Goal: Task Accomplishment & Management: Use online tool/utility

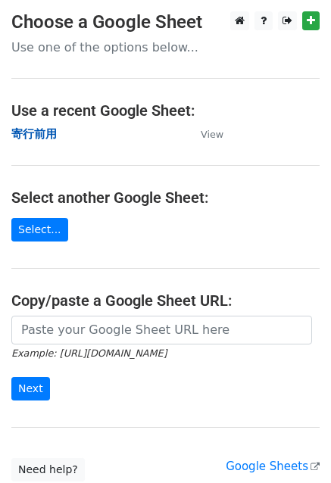
click at [33, 140] on strong "寄行前用" at bounding box center [33, 134] width 45 height 14
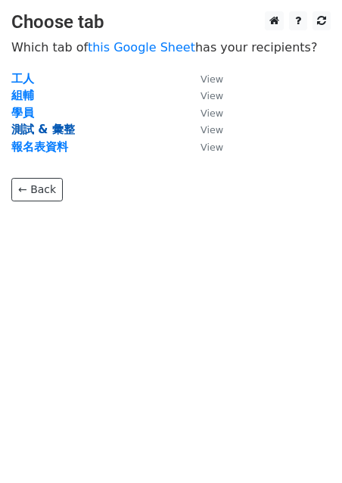
click at [54, 133] on strong "測試 & 彙整" at bounding box center [43, 130] width 64 height 14
click at [62, 133] on strong "測試 & 彙整" at bounding box center [43, 130] width 64 height 14
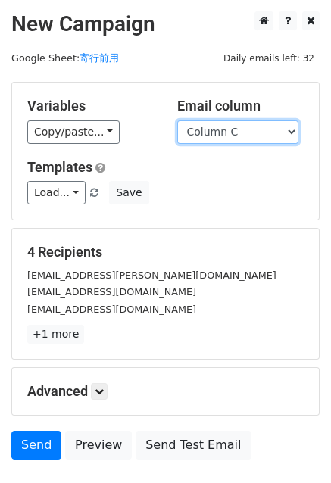
click at [281, 134] on select "Column A Column B Column C Column D Column E Column F Column G Column H Column …" at bounding box center [237, 131] width 121 height 23
select select "Column D"
click at [177, 120] on select "Column A Column B Column C Column D Column E Column F Column G Column H Column …" at bounding box center [237, 131] width 121 height 23
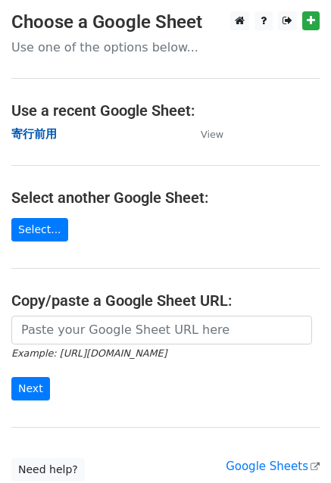
click at [44, 134] on strong "寄行前用" at bounding box center [33, 134] width 45 height 14
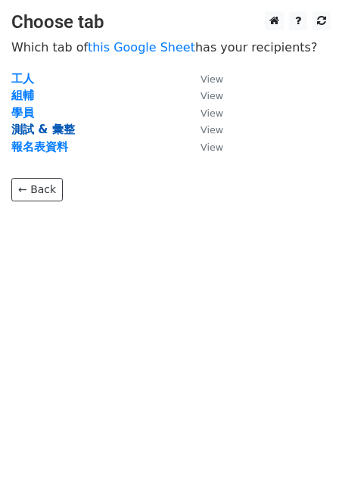
click at [50, 130] on strong "測試 & 彙整" at bounding box center [43, 130] width 64 height 14
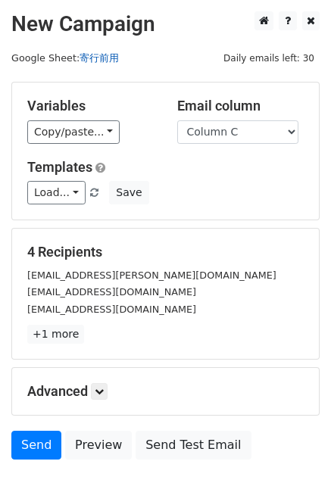
click at [102, 59] on link "寄行前用" at bounding box center [99, 57] width 39 height 11
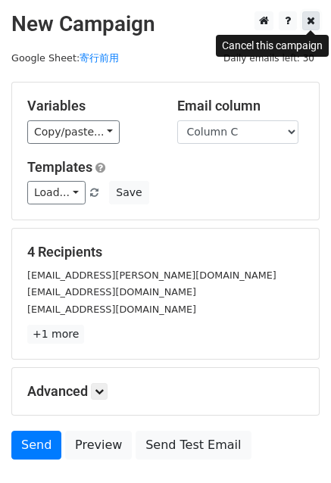
click at [317, 23] on link at bounding box center [310, 20] width 17 height 19
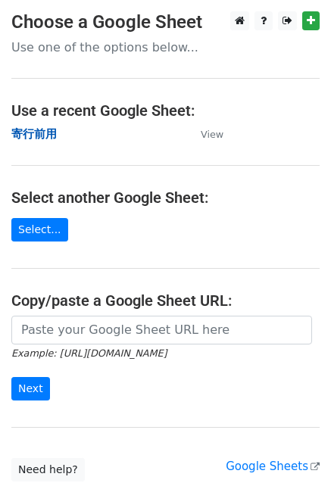
click at [45, 136] on strong "寄行前用" at bounding box center [33, 134] width 45 height 14
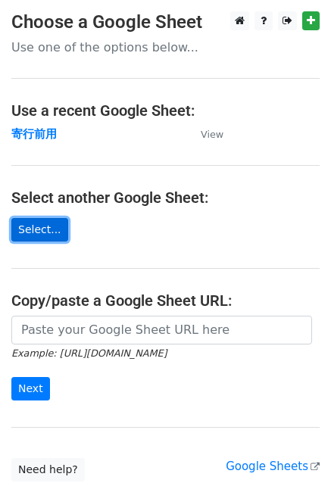
click at [48, 224] on link "Select..." at bounding box center [39, 229] width 57 height 23
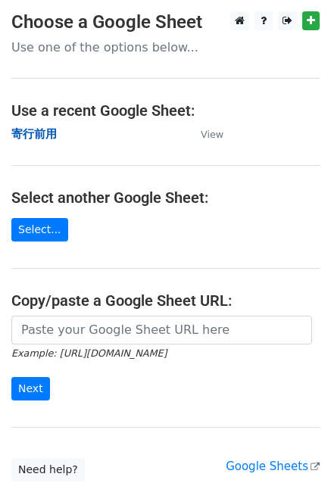
click at [36, 128] on strong "寄行前用" at bounding box center [33, 134] width 45 height 14
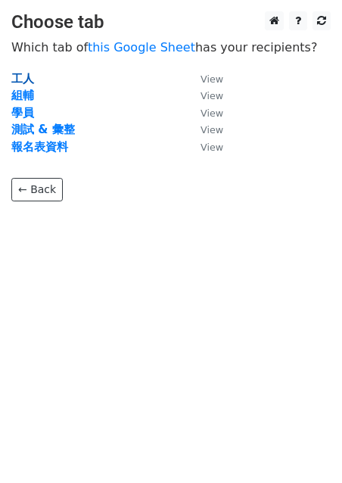
click at [25, 79] on strong "工人" at bounding box center [22, 79] width 23 height 14
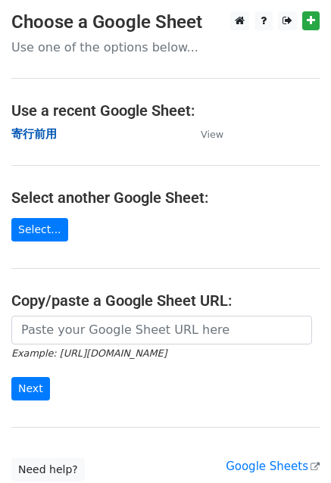
click at [40, 129] on strong "寄行前用" at bounding box center [33, 134] width 45 height 14
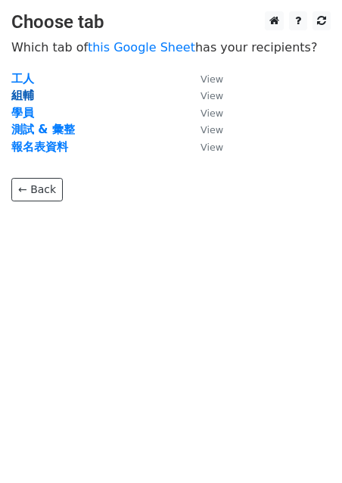
click at [30, 93] on strong "組輔" at bounding box center [22, 96] width 23 height 14
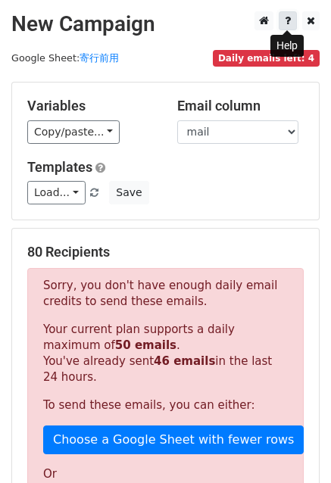
click at [283, 24] on link at bounding box center [288, 20] width 18 height 19
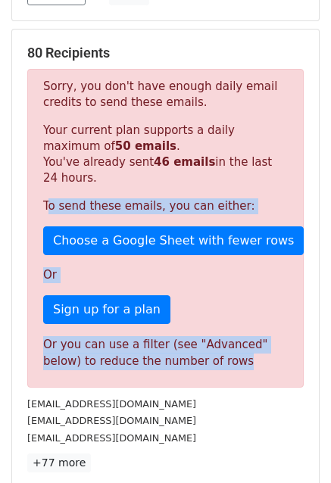
scroll to position [152, 0]
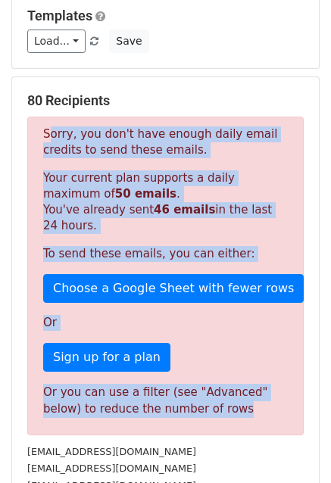
drag, startPoint x: 220, startPoint y: 337, endPoint x: 36, endPoint y: 124, distance: 281.5
click at [36, 124] on div "Sorry, you don't have enough daily email credits to send these emails. Your cur…" at bounding box center [165, 276] width 277 height 319
